Goal: Task Accomplishment & Management: Use online tool/utility

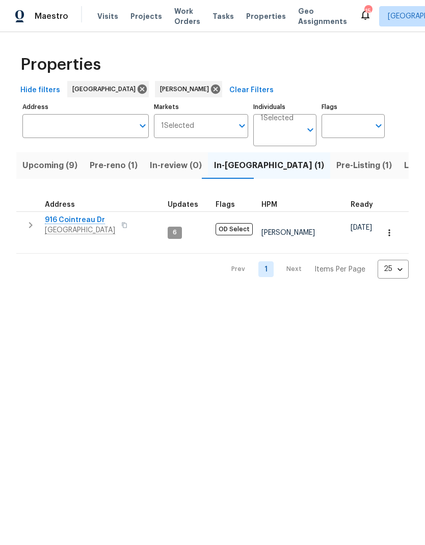
click at [398, 164] on button "Listed (11)" at bounding box center [424, 165] width 52 height 26
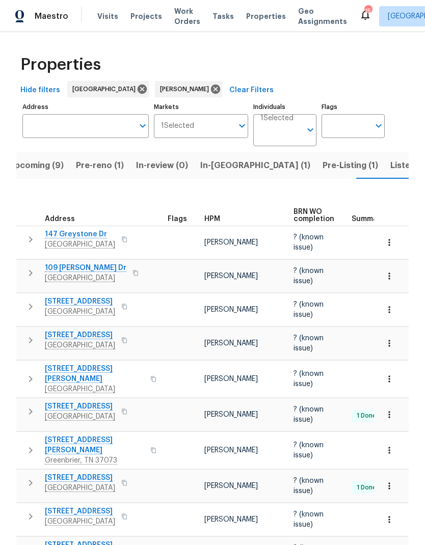
click at [396, 273] on button "button" at bounding box center [389, 276] width 22 height 22
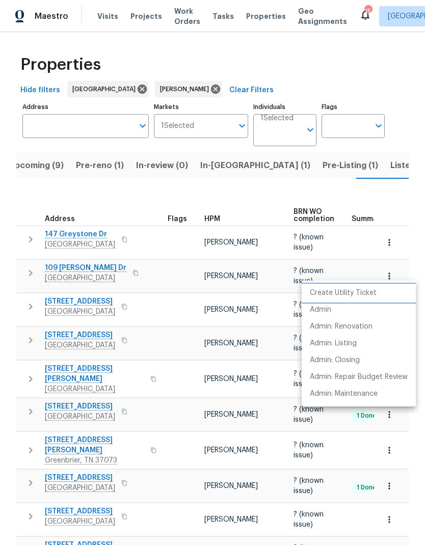
click at [385, 295] on li "Create Utility Ticket" at bounding box center [358, 293] width 114 height 17
click at [343, 309] on li "Admin" at bounding box center [358, 309] width 114 height 17
click at [25, 266] on div at bounding box center [212, 272] width 425 height 545
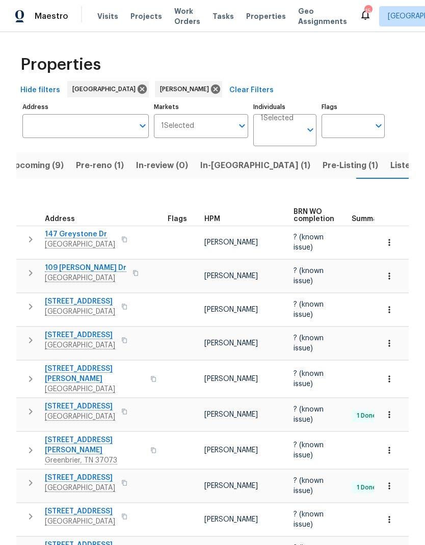
click at [29, 273] on button "button" at bounding box center [30, 273] width 20 height 20
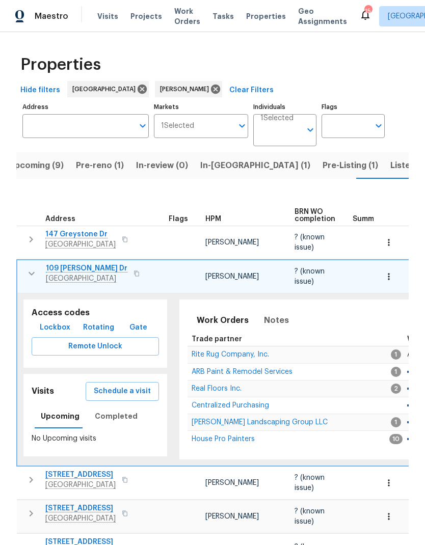
click at [111, 387] on span "Schedule a visit" at bounding box center [122, 391] width 57 height 13
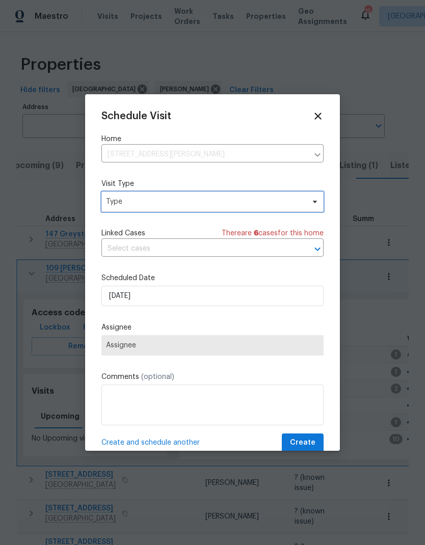
click at [129, 204] on span "Type" at bounding box center [205, 201] width 198 height 10
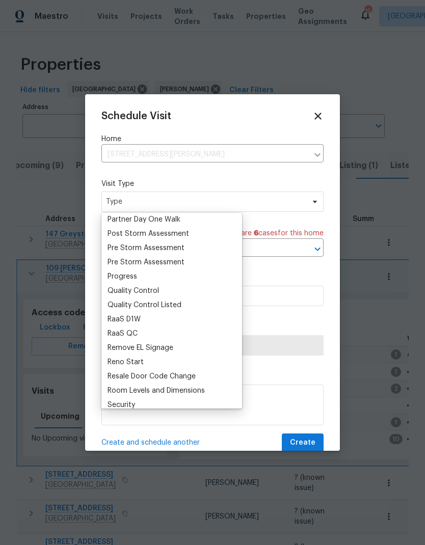
scroll to position [600, 0]
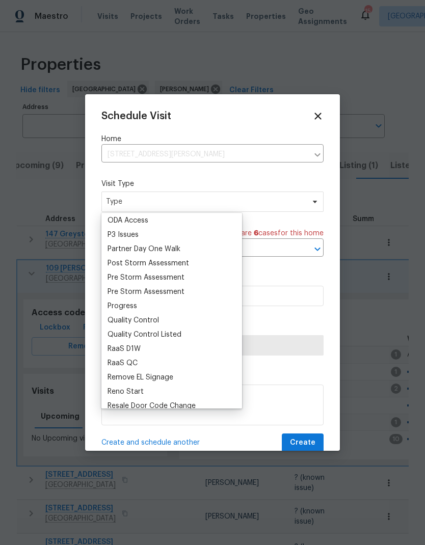
click at [122, 305] on div "Progress" at bounding box center [122, 306] width 30 height 10
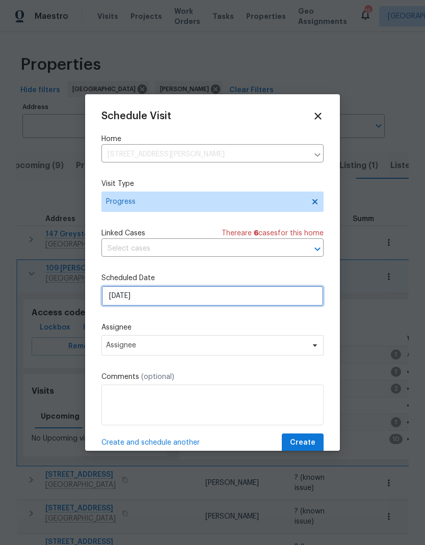
click at [119, 298] on input "[DATE]" at bounding box center [212, 296] width 222 height 20
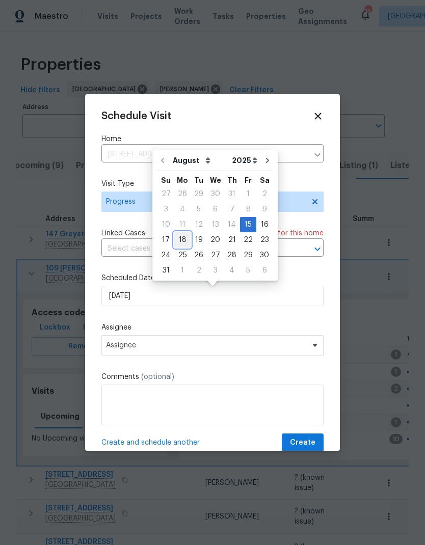
click at [179, 241] on div "18" at bounding box center [182, 240] width 16 height 14
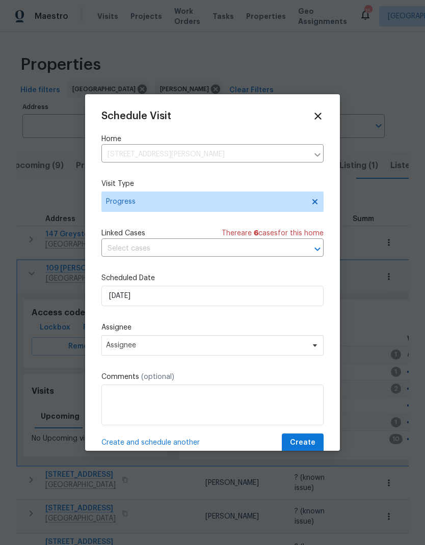
type input "[DATE]"
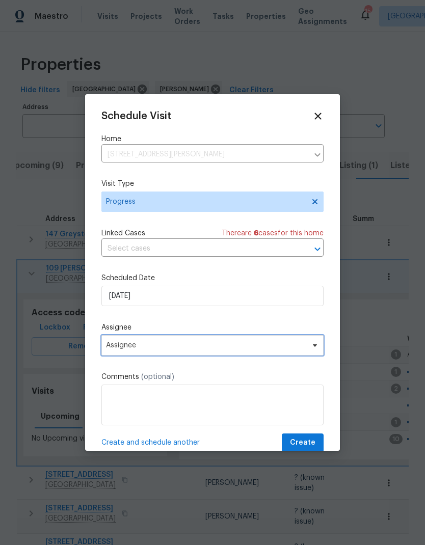
click at [116, 348] on span "Assignee" at bounding box center [206, 345] width 200 height 8
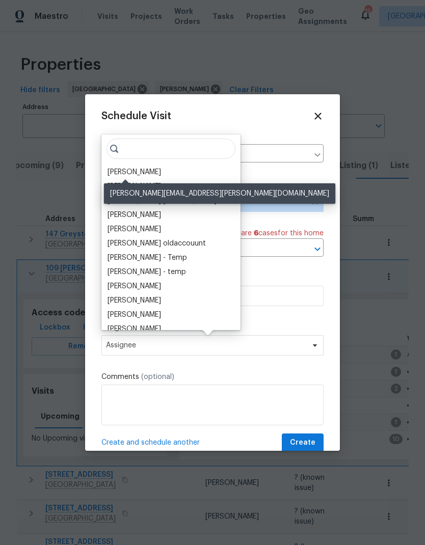
click at [125, 174] on div "[PERSON_NAME]" at bounding box center [133, 172] width 53 height 10
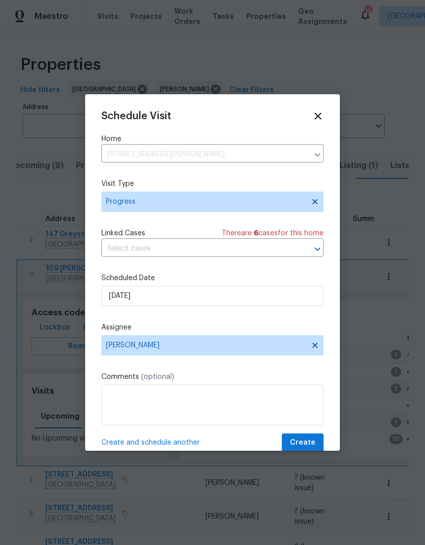
click at [128, 402] on textarea at bounding box center [212, 404] width 222 height 41
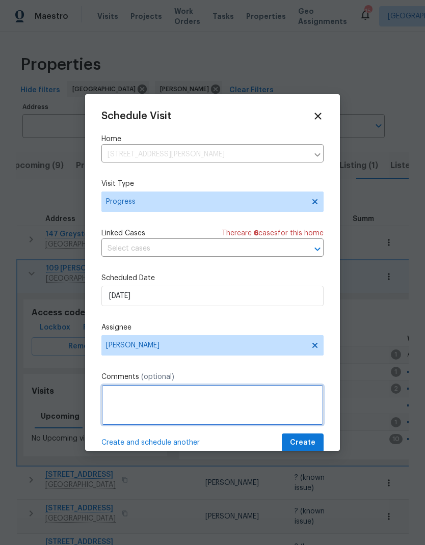
scroll to position [33, 0]
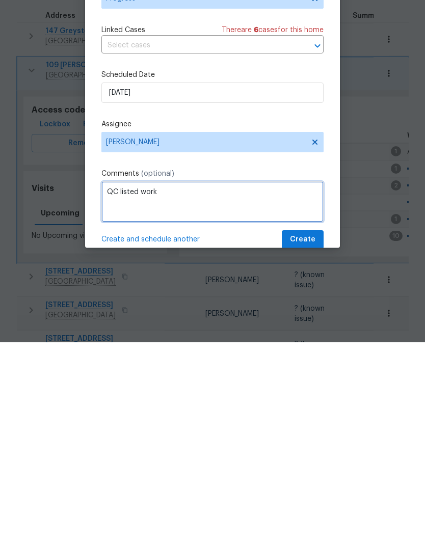
type textarea "QC listed work"
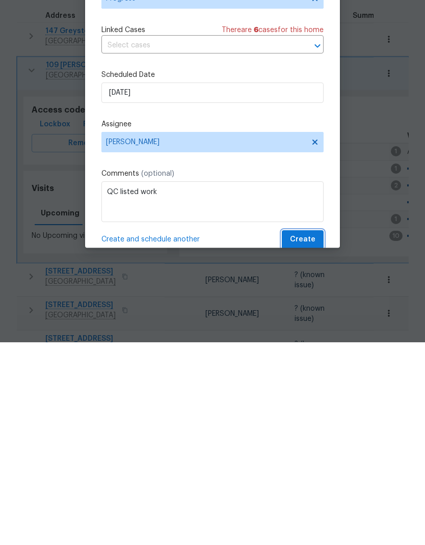
click at [305, 436] on span "Create" at bounding box center [302, 442] width 25 height 13
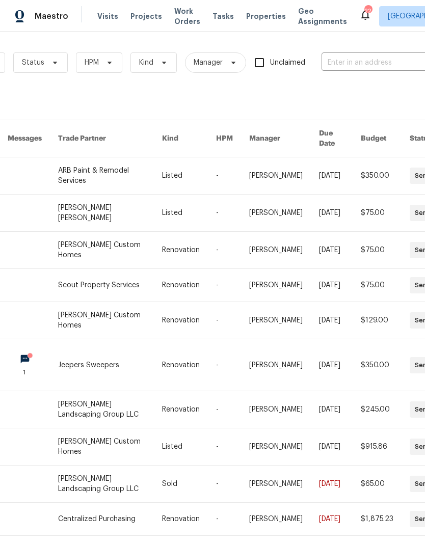
scroll to position [0, 134]
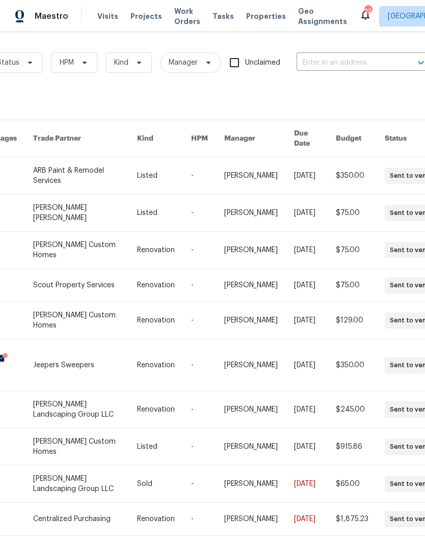
click at [323, 68] on input "text" at bounding box center [347, 63] width 102 height 16
type input "104 hun"
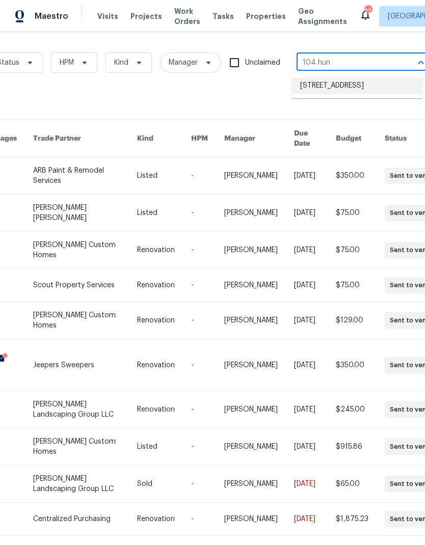
click at [329, 84] on li "[STREET_ADDRESS]" at bounding box center [357, 85] width 130 height 17
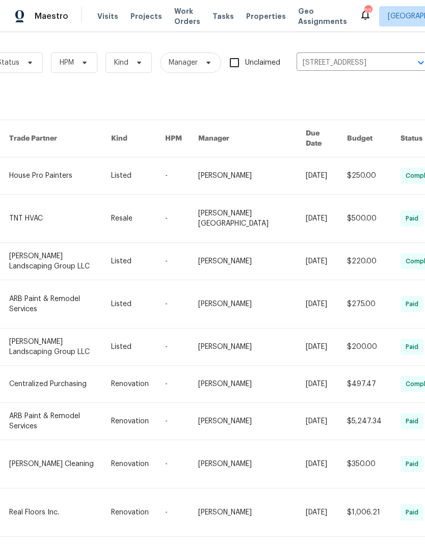
click at [100, 170] on link at bounding box center [60, 175] width 102 height 37
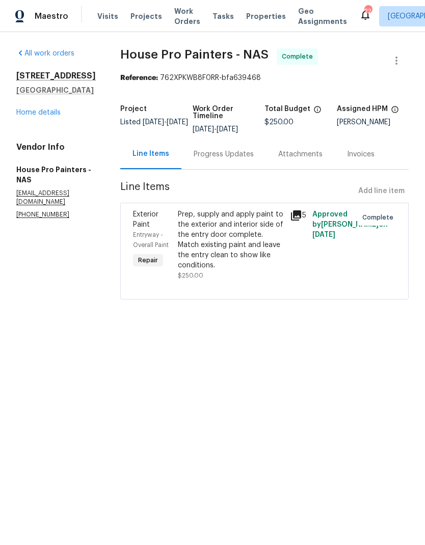
click at [36, 115] on link "Home details" at bounding box center [38, 112] width 44 height 7
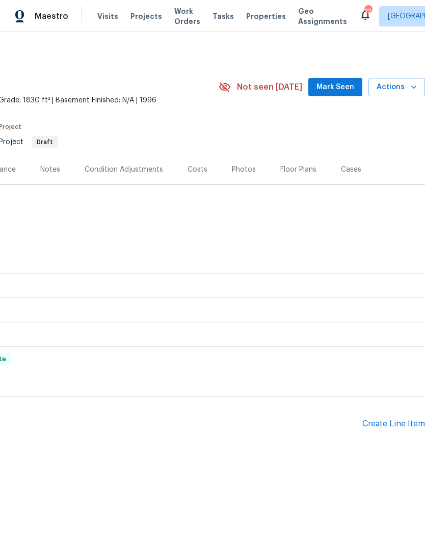
scroll to position [0, 151]
click at [385, 424] on div "Create Line Item" at bounding box center [393, 424] width 63 height 10
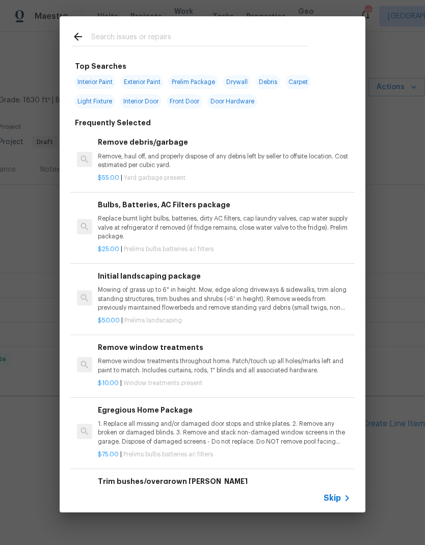
click at [117, 40] on input "text" at bounding box center [199, 38] width 216 height 15
type input "Land"
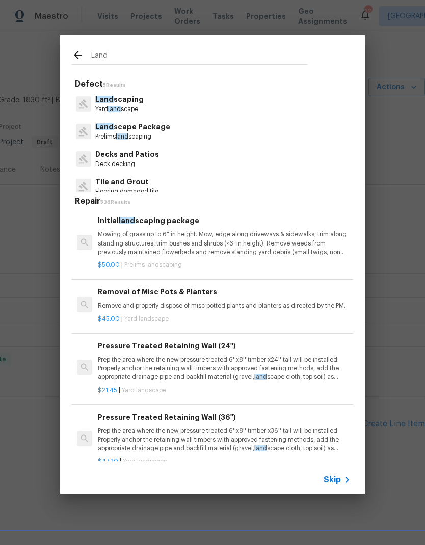
click at [114, 106] on span "land" at bounding box center [114, 109] width 13 height 6
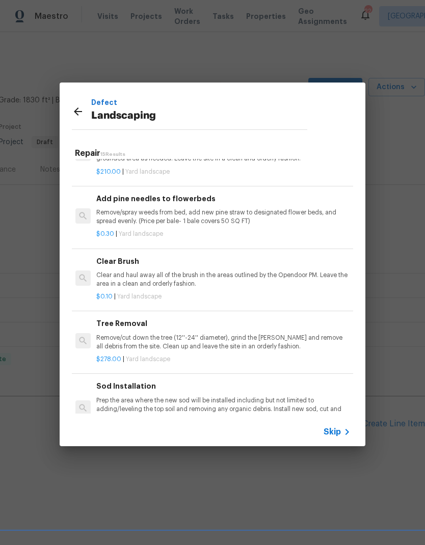
scroll to position [372, 2]
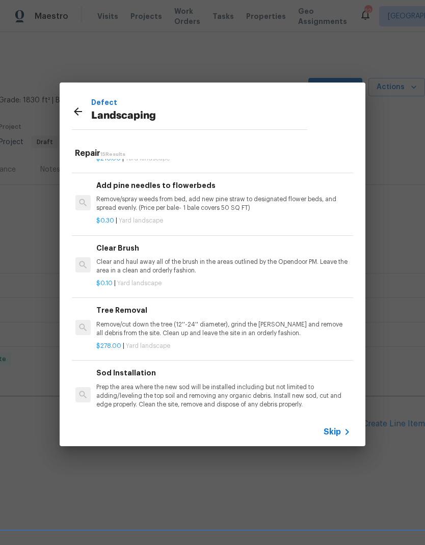
click at [129, 258] on p "Clear and haul away all of the brush in the areas outlined by the Opendoor PM. …" at bounding box center [222, 266] width 252 height 17
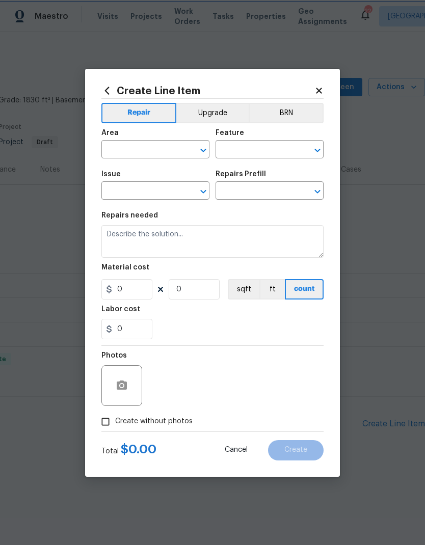
type input "Landscaping"
type input "Clear Brush $0.10"
type textarea "Clear and haul away all of the brush in the areas outlined by the Opendoor PM. …"
type input "0.1"
type input "1"
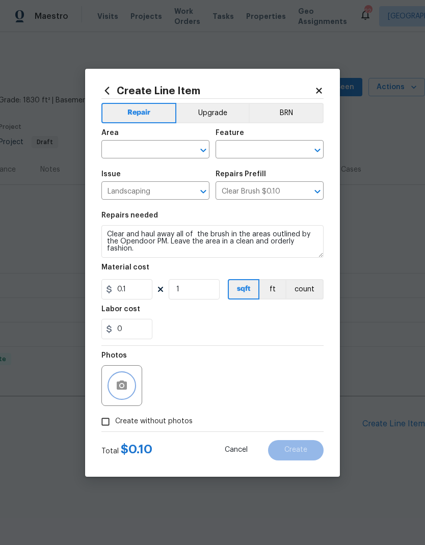
click at [123, 392] on button "button" at bounding box center [121, 385] width 24 height 24
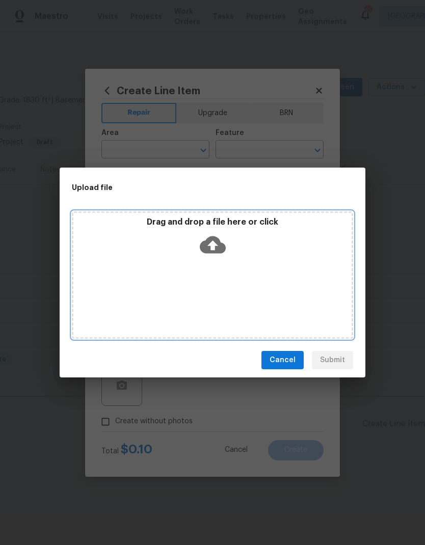
click at [217, 246] on icon at bounding box center [213, 244] width 26 height 17
